Goal: Information Seeking & Learning: Find specific fact

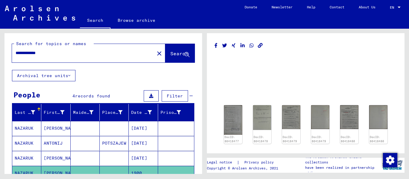
drag, startPoint x: 65, startPoint y: 57, endPoint x: 59, endPoint y: 57, distance: 6.0
click at [59, 57] on div "**********" at bounding box center [81, 52] width 139 height 13
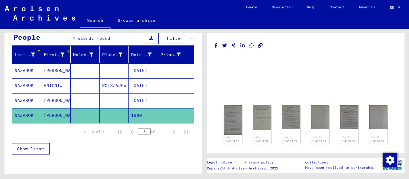
scroll to position [60, 0]
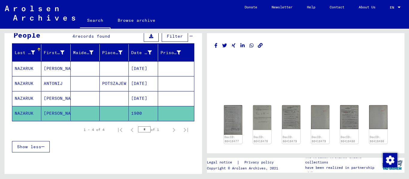
click at [111, 81] on mat-cell "POTSZAJEW" at bounding box center [114, 83] width 29 height 15
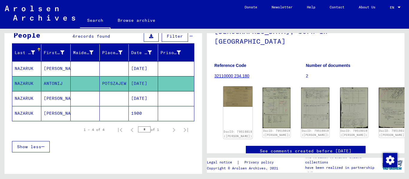
click at [236, 89] on img at bounding box center [237, 97] width 29 height 20
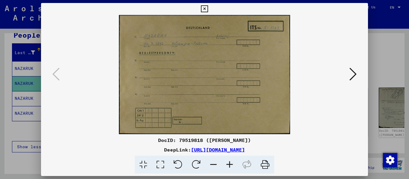
click at [229, 165] on icon at bounding box center [230, 165] width 16 height 18
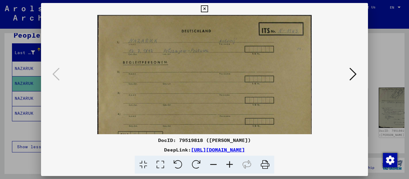
click at [229, 165] on icon at bounding box center [230, 165] width 16 height 18
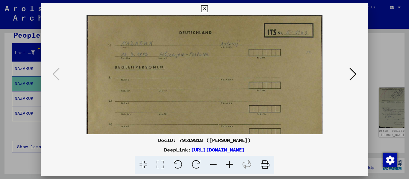
click at [229, 165] on icon at bounding box center [230, 165] width 16 height 18
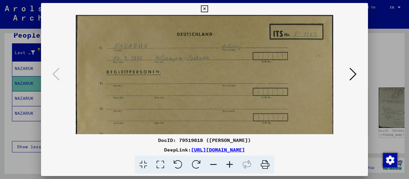
click at [353, 73] on icon at bounding box center [353, 74] width 7 height 14
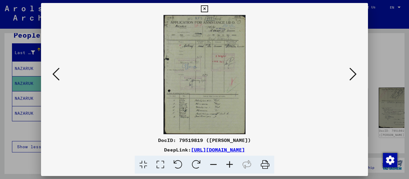
click at [232, 165] on icon at bounding box center [230, 165] width 16 height 18
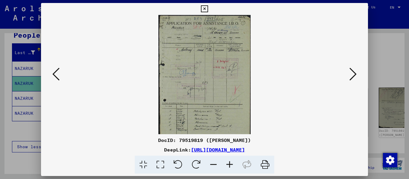
click at [232, 165] on icon at bounding box center [230, 165] width 16 height 18
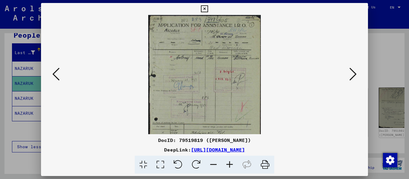
click at [232, 166] on icon at bounding box center [230, 165] width 16 height 18
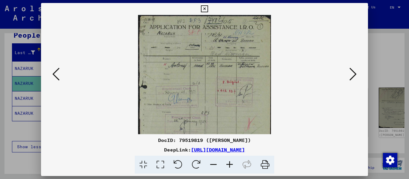
click at [231, 166] on icon at bounding box center [230, 165] width 16 height 18
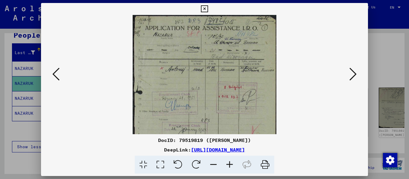
click at [231, 166] on icon at bounding box center [230, 165] width 16 height 18
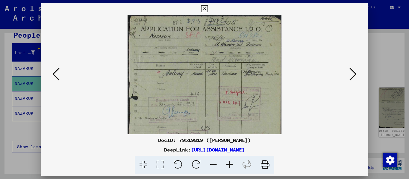
click at [231, 166] on icon at bounding box center [230, 165] width 16 height 18
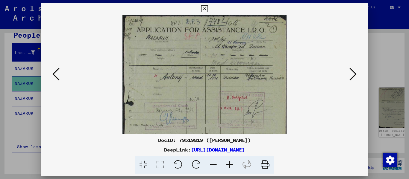
click at [231, 166] on icon at bounding box center [230, 165] width 16 height 18
click at [230, 166] on icon at bounding box center [230, 165] width 16 height 18
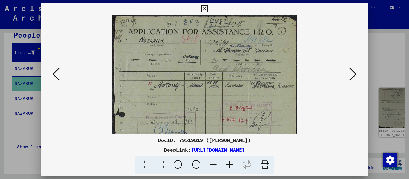
click at [230, 166] on icon at bounding box center [230, 165] width 16 height 18
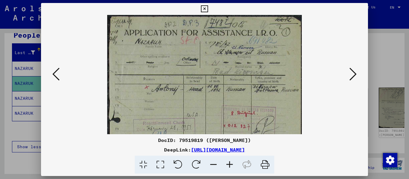
click at [230, 166] on icon at bounding box center [230, 165] width 16 height 18
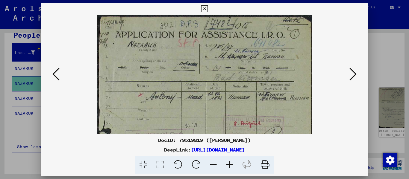
click at [228, 166] on icon at bounding box center [230, 165] width 16 height 18
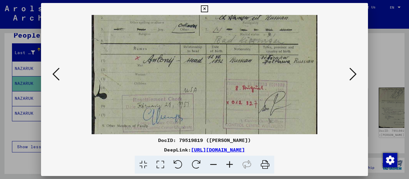
drag, startPoint x: 192, startPoint y: 82, endPoint x: 198, endPoint y: 46, distance: 36.5
click at [197, 46] on img at bounding box center [205, 138] width 226 height 329
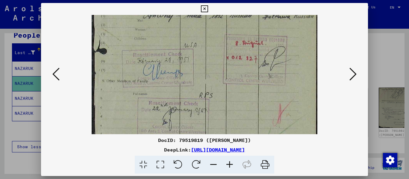
drag, startPoint x: 238, startPoint y: 83, endPoint x: 228, endPoint y: 44, distance: 40.5
click at [229, 44] on img at bounding box center [205, 93] width 226 height 329
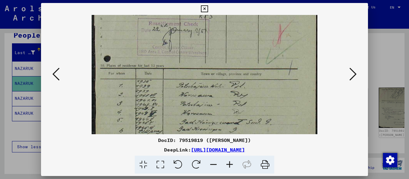
drag, startPoint x: 238, startPoint y: 99, endPoint x: 248, endPoint y: 69, distance: 31.6
click at [228, 21] on img at bounding box center [205, 14] width 226 height 329
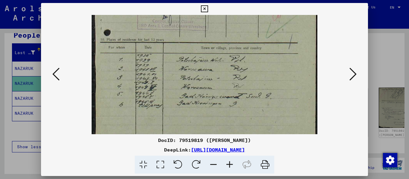
drag, startPoint x: 251, startPoint y: 80, endPoint x: 252, endPoint y: 40, distance: 39.5
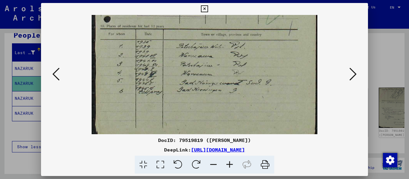
click at [354, 75] on icon at bounding box center [353, 74] width 7 height 14
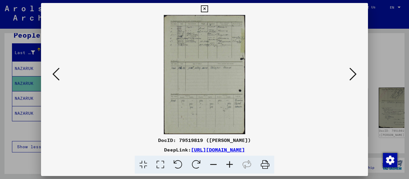
scroll to position [0, 0]
click at [229, 164] on icon at bounding box center [230, 165] width 16 height 18
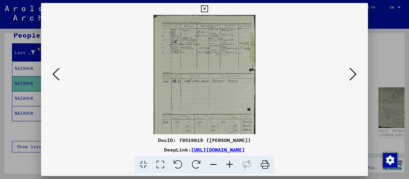
click at [229, 164] on icon at bounding box center [230, 165] width 16 height 18
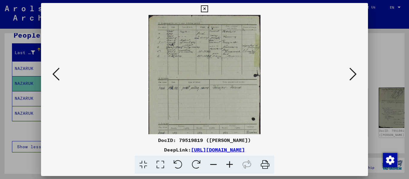
click at [229, 164] on icon at bounding box center [230, 165] width 16 height 18
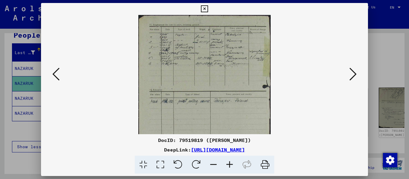
click at [229, 163] on icon at bounding box center [230, 165] width 16 height 18
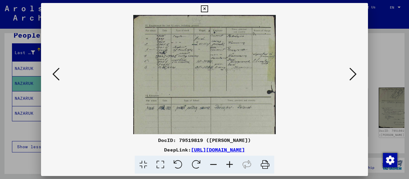
click at [229, 163] on icon at bounding box center [230, 165] width 16 height 18
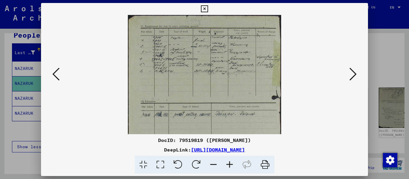
click at [229, 163] on icon at bounding box center [230, 165] width 16 height 18
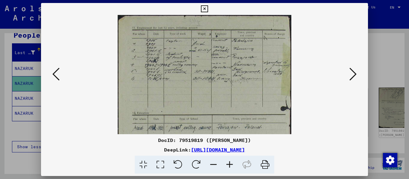
click at [229, 163] on icon at bounding box center [230, 165] width 16 height 18
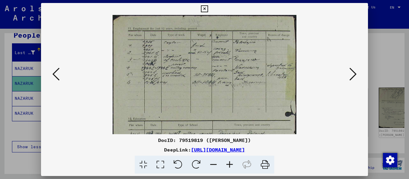
click at [229, 163] on icon at bounding box center [230, 165] width 16 height 18
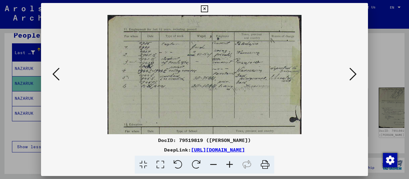
click at [230, 164] on icon at bounding box center [230, 165] width 16 height 18
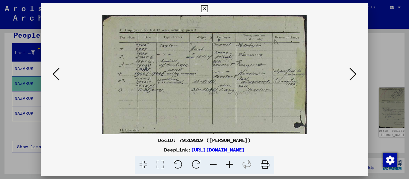
click at [230, 164] on icon at bounding box center [230, 165] width 16 height 18
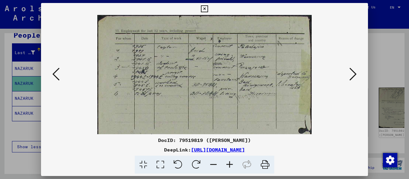
click at [230, 164] on icon at bounding box center [230, 165] width 16 height 18
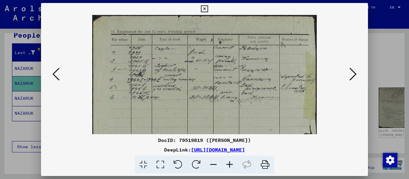
click at [230, 164] on icon at bounding box center [230, 165] width 16 height 18
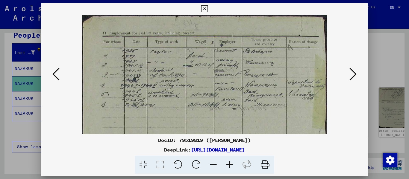
click at [230, 164] on icon at bounding box center [230, 165] width 16 height 18
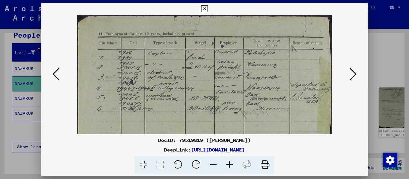
click at [351, 77] on icon at bounding box center [353, 74] width 7 height 14
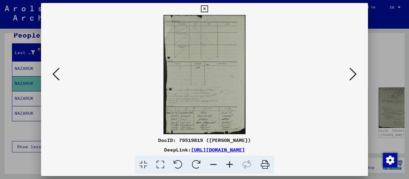
click at [232, 162] on icon at bounding box center [230, 165] width 16 height 18
click at [231, 162] on icon at bounding box center [230, 165] width 16 height 18
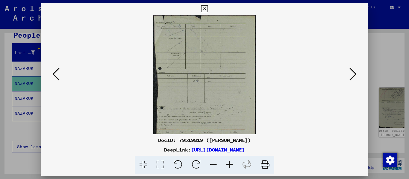
click at [231, 162] on icon at bounding box center [230, 165] width 16 height 18
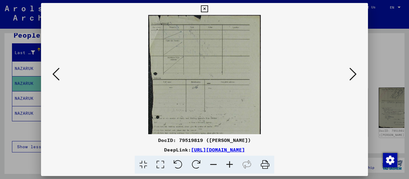
click at [231, 162] on icon at bounding box center [230, 165] width 16 height 18
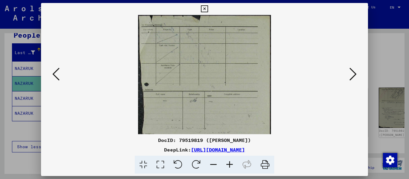
click at [231, 162] on icon at bounding box center [230, 165] width 16 height 18
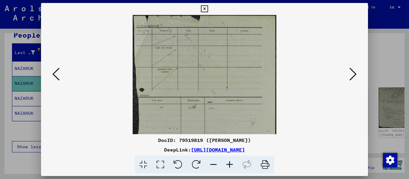
click at [231, 162] on icon at bounding box center [230, 165] width 16 height 18
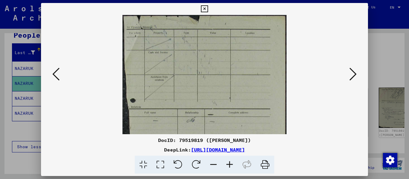
click at [231, 162] on icon at bounding box center [230, 165] width 16 height 18
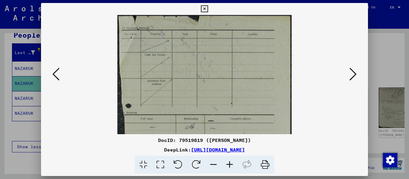
click at [231, 162] on icon at bounding box center [230, 165] width 16 height 18
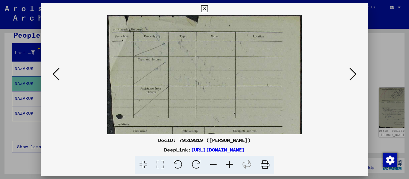
click at [231, 162] on icon at bounding box center [230, 165] width 16 height 18
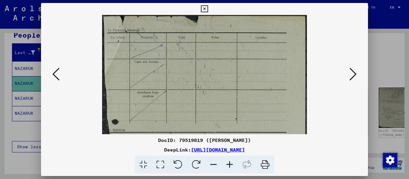
click at [231, 162] on icon at bounding box center [230, 165] width 16 height 18
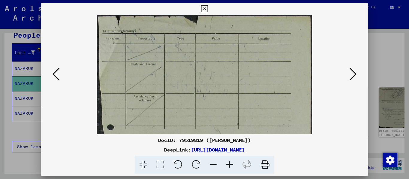
click at [231, 162] on icon at bounding box center [230, 165] width 16 height 18
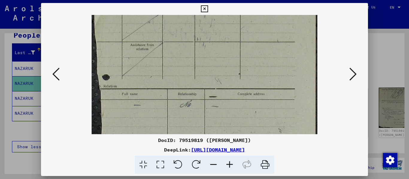
drag, startPoint x: 272, startPoint y: 105, endPoint x: 278, endPoint y: 45, distance: 59.9
click at [278, 44] on img at bounding box center [205, 124] width 226 height 329
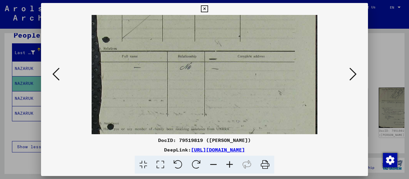
drag, startPoint x: 262, startPoint y: 105, endPoint x: 263, endPoint y: 44, distance: 60.5
click at [266, 52] on img at bounding box center [205, 86] width 226 height 329
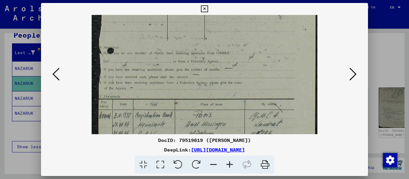
drag, startPoint x: 265, startPoint y: 41, endPoint x: 265, endPoint y: 28, distance: 13.5
click at [265, 24] on img at bounding box center [205, 9] width 226 height 329
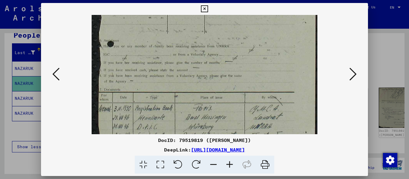
scroll to position [210, 0]
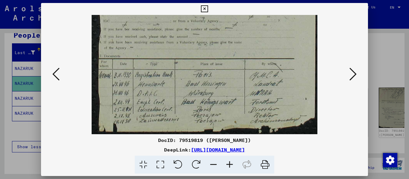
drag, startPoint x: 258, startPoint y: 68, endPoint x: 271, endPoint y: 4, distance: 65.0
click at [271, 0] on html "**********" at bounding box center [204, 89] width 409 height 179
click at [353, 75] on icon at bounding box center [353, 74] width 7 height 14
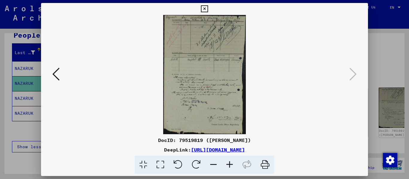
scroll to position [0, 0]
click at [227, 166] on icon at bounding box center [230, 165] width 16 height 18
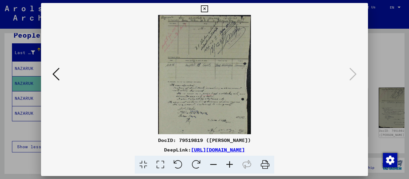
click at [227, 166] on icon at bounding box center [230, 165] width 16 height 18
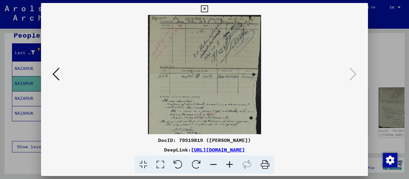
click at [227, 166] on icon at bounding box center [230, 165] width 16 height 18
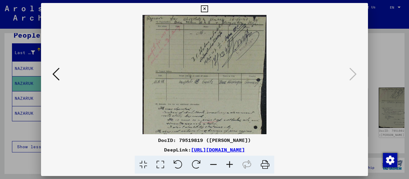
click at [227, 166] on icon at bounding box center [230, 165] width 16 height 18
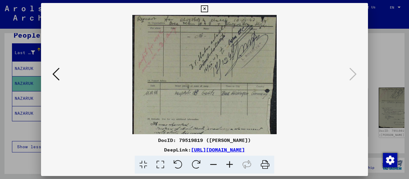
click at [227, 166] on icon at bounding box center [230, 165] width 16 height 18
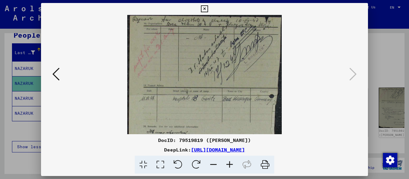
click at [227, 166] on icon at bounding box center [230, 165] width 16 height 18
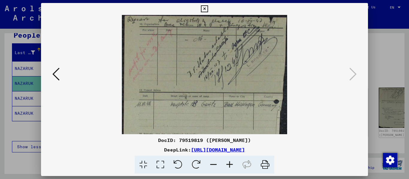
click at [227, 166] on icon at bounding box center [230, 165] width 16 height 18
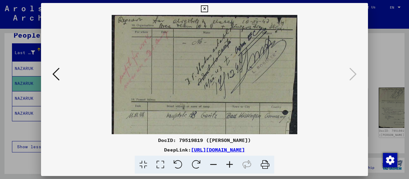
click at [227, 166] on icon at bounding box center [230, 165] width 16 height 18
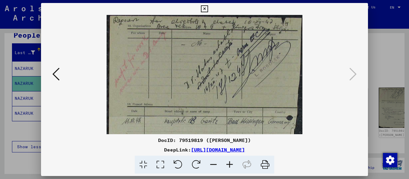
click at [227, 166] on icon at bounding box center [230, 165] width 16 height 18
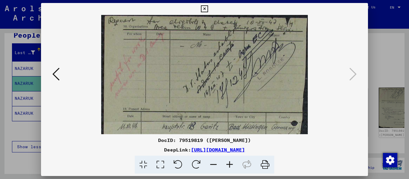
click at [227, 166] on icon at bounding box center [230, 165] width 16 height 18
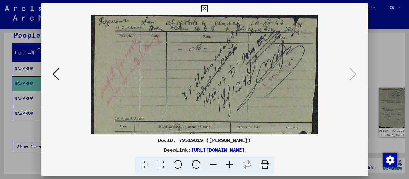
click at [227, 166] on icon at bounding box center [230, 165] width 16 height 18
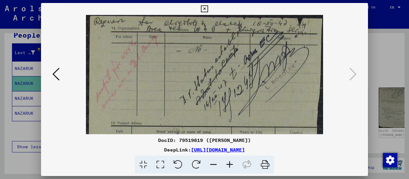
click at [227, 166] on icon at bounding box center [230, 165] width 16 height 18
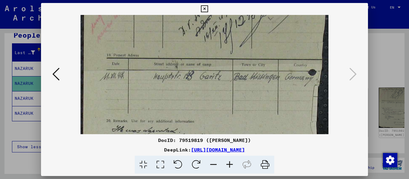
drag, startPoint x: 237, startPoint y: 134, endPoint x: 245, endPoint y: 51, distance: 84.0
click at [250, 43] on img at bounding box center [205, 121] width 248 height 359
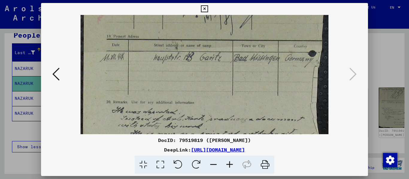
drag, startPoint x: 249, startPoint y: 71, endPoint x: 258, endPoint y: 35, distance: 37.1
click at [258, 35] on img at bounding box center [205, 102] width 248 height 359
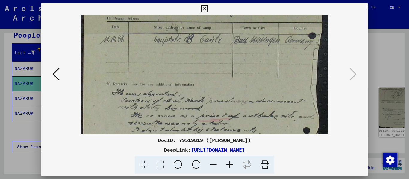
scroll to position [106, 0]
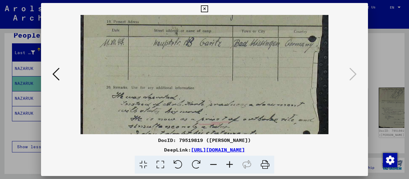
drag, startPoint x: 258, startPoint y: 69, endPoint x: 262, endPoint y: 94, distance: 24.8
click at [262, 94] on img at bounding box center [205, 88] width 248 height 359
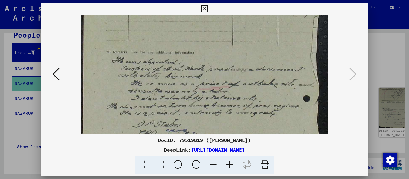
scroll to position [143, 0]
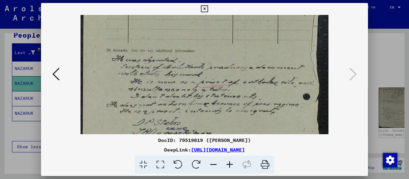
drag, startPoint x: 271, startPoint y: 104, endPoint x: 287, endPoint y: 66, distance: 40.2
click at [287, 66] on img at bounding box center [205, 50] width 248 height 359
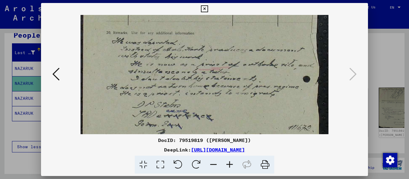
scroll to position [162, 0]
drag, startPoint x: 246, startPoint y: 110, endPoint x: 250, endPoint y: 99, distance: 11.6
click at [250, 99] on img at bounding box center [205, 32] width 248 height 359
click at [230, 167] on icon at bounding box center [230, 165] width 16 height 18
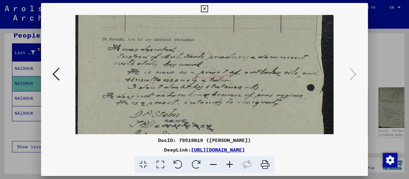
click at [230, 167] on icon at bounding box center [230, 165] width 16 height 18
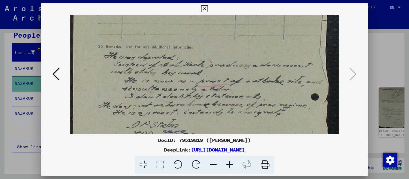
click at [230, 167] on icon at bounding box center [230, 165] width 16 height 18
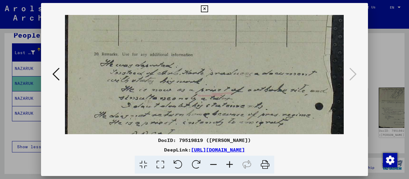
click at [204, 7] on icon at bounding box center [204, 8] width 7 height 7
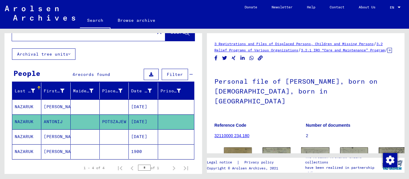
scroll to position [0, 0]
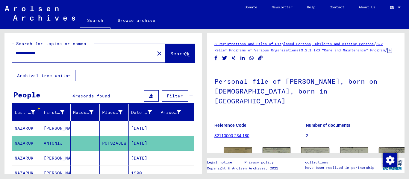
drag, startPoint x: 54, startPoint y: 52, endPoint x: 35, endPoint y: 53, distance: 18.3
click at [35, 53] on input "**********" at bounding box center [83, 53] width 135 height 6
type input "*******"
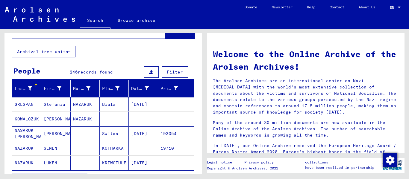
scroll to position [60, 0]
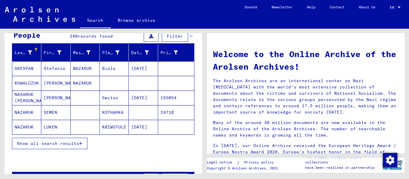
click at [83, 141] on button "Show all search results" at bounding box center [49, 143] width 75 height 11
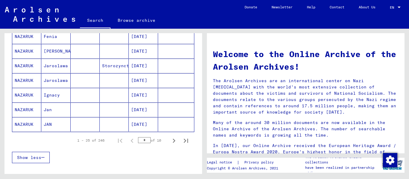
scroll to position [359, 0]
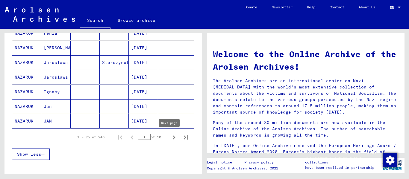
click at [170, 138] on icon "Next page" at bounding box center [174, 138] width 8 height 8
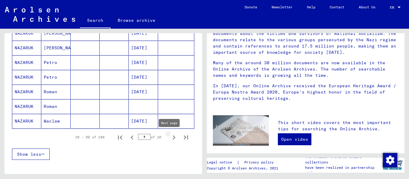
click at [171, 139] on icon "Next page" at bounding box center [174, 138] width 8 height 8
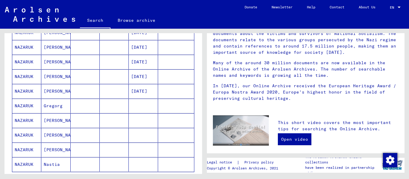
scroll to position [389, 0]
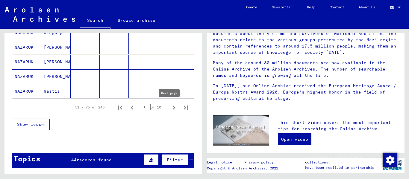
click at [170, 105] on icon "Next page" at bounding box center [174, 108] width 8 height 8
click at [170, 107] on icon "Next page" at bounding box center [174, 108] width 8 height 8
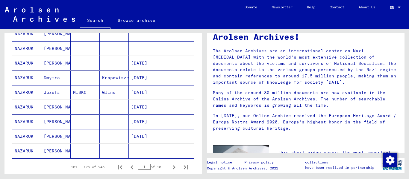
scroll to position [419, 0]
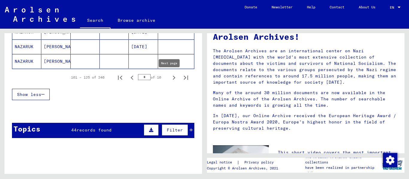
click at [170, 78] on icon "Next page" at bounding box center [174, 78] width 8 height 8
click at [173, 77] on icon "Next page" at bounding box center [174, 78] width 3 height 4
click at [173, 76] on icon "Next page" at bounding box center [174, 78] width 3 height 4
type input "*"
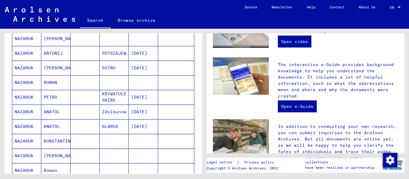
scroll to position [180, 0]
